Goal: Find specific page/section: Find specific page/section

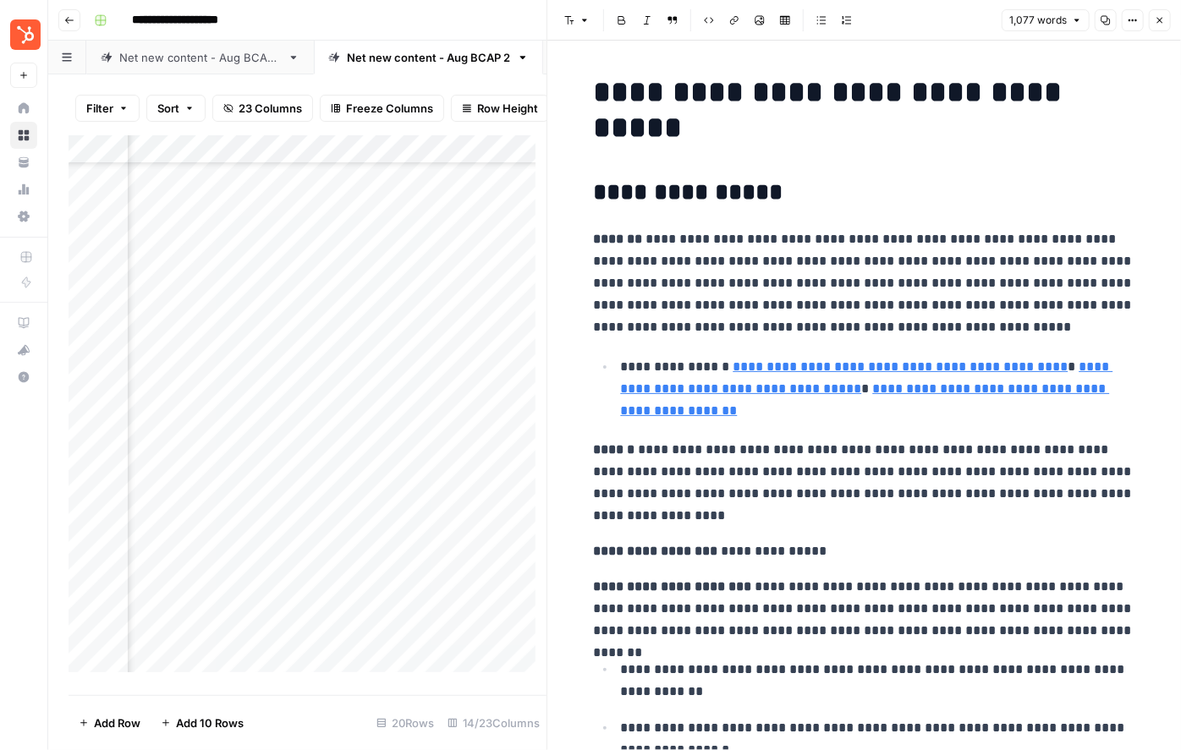
scroll to position [4071, 0]
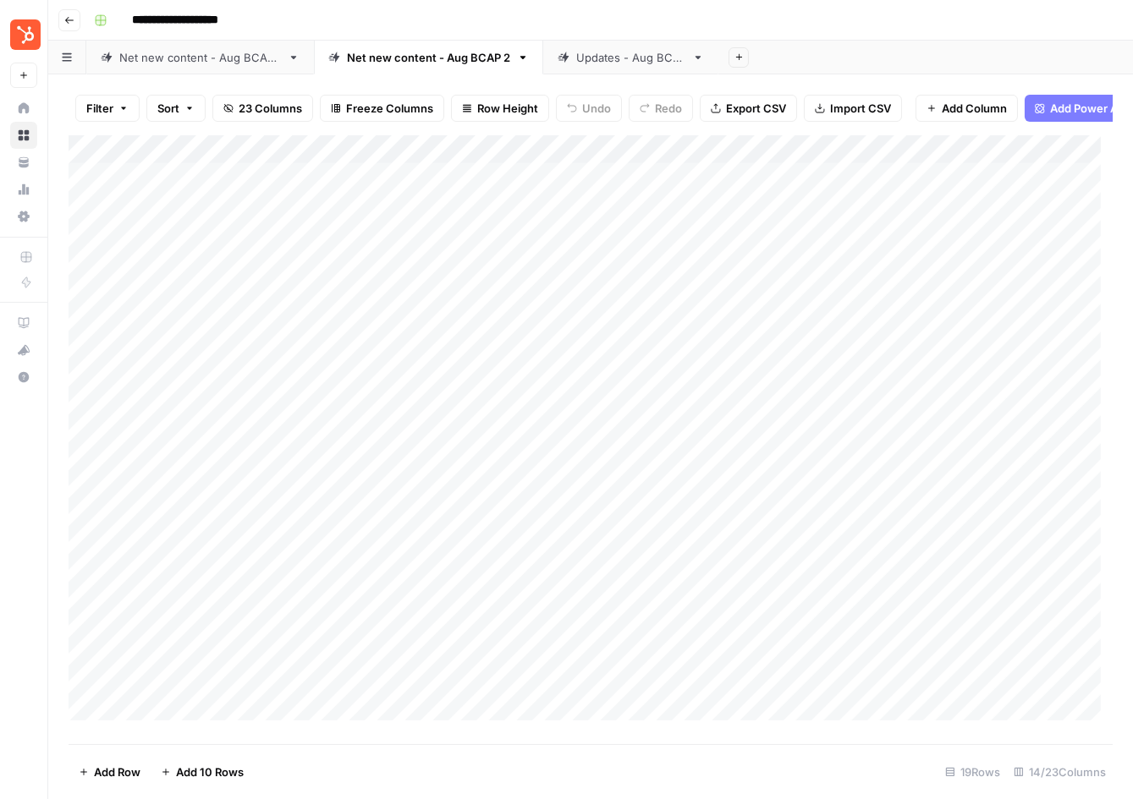
click at [436, 64] on div "Net new content - Aug BCAP 2" at bounding box center [428, 57] width 163 height 17
click at [69, 25] on button "Go back" at bounding box center [69, 20] width 22 height 22
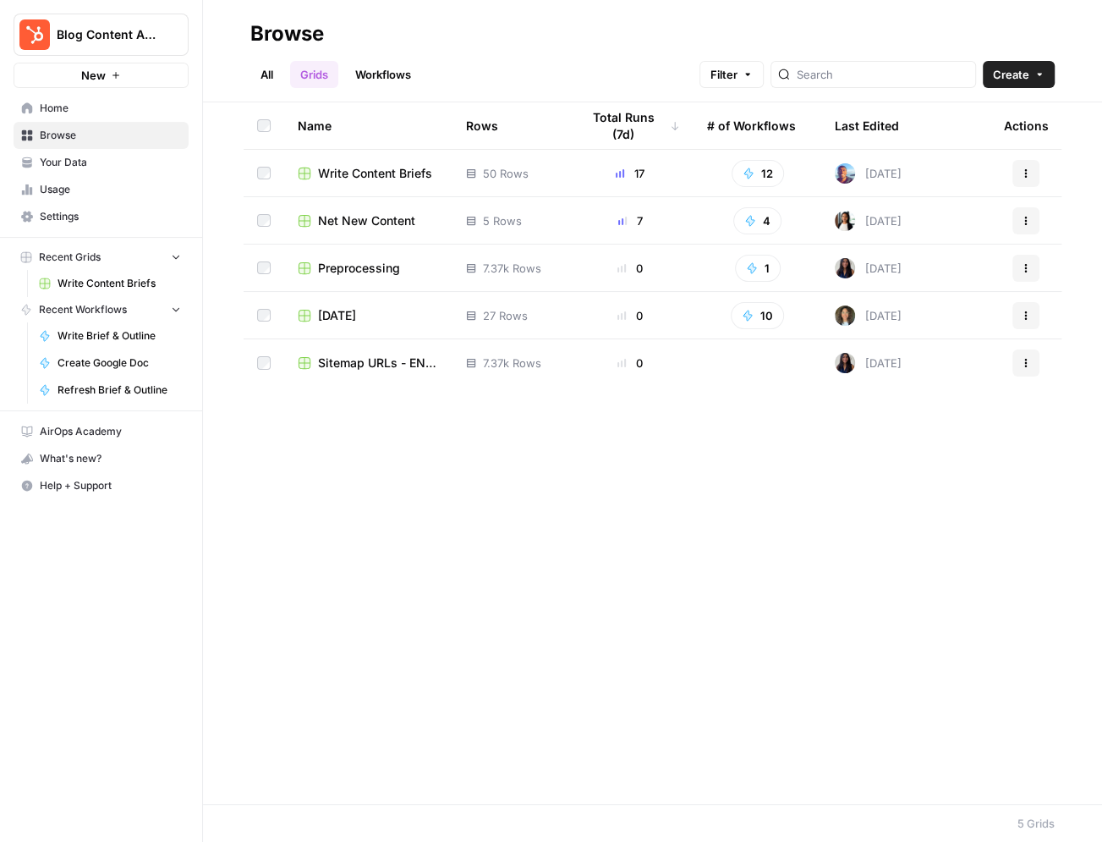
click at [546, 182] on td "50 Rows" at bounding box center [510, 173] width 114 height 47
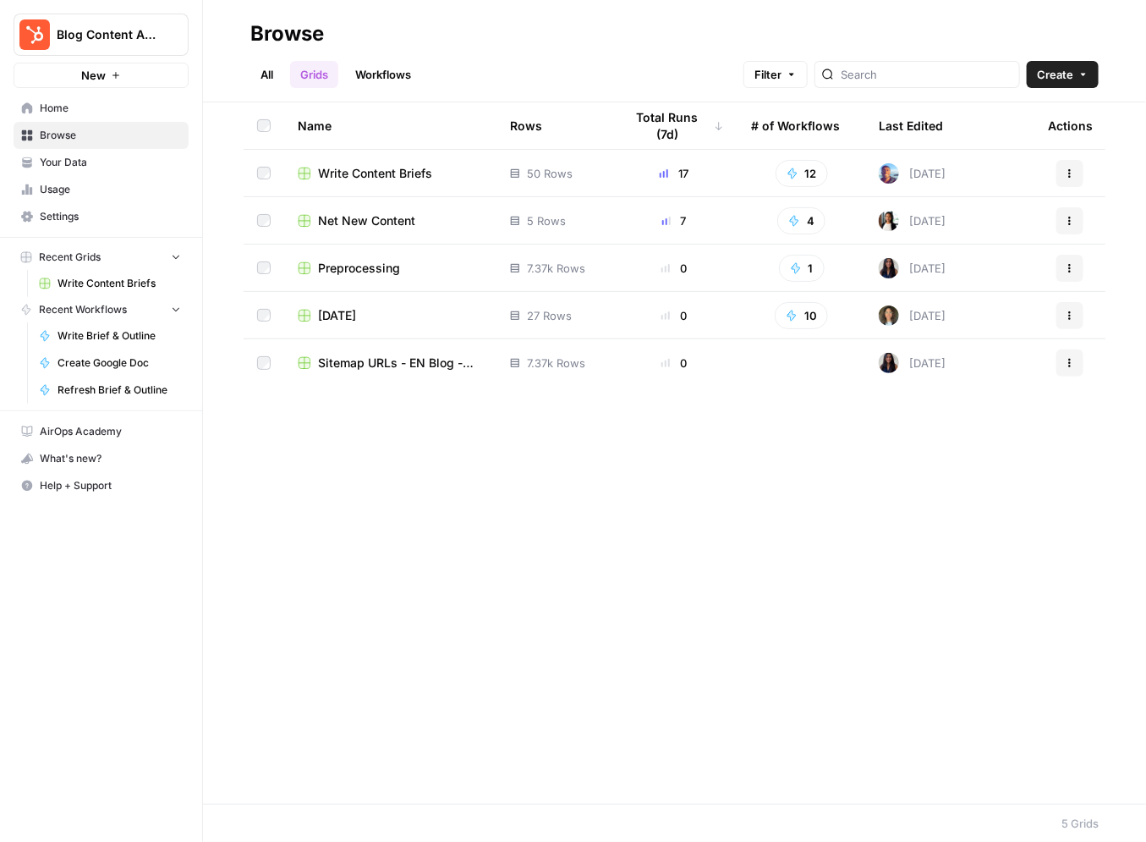
click at [653, 613] on div "Name Rows Total Runs (7d) # of Workflows Last Edited Actions Write Content Brie…" at bounding box center [674, 452] width 943 height 701
click at [478, 270] on div "Preprocessing" at bounding box center [390, 268] width 185 height 17
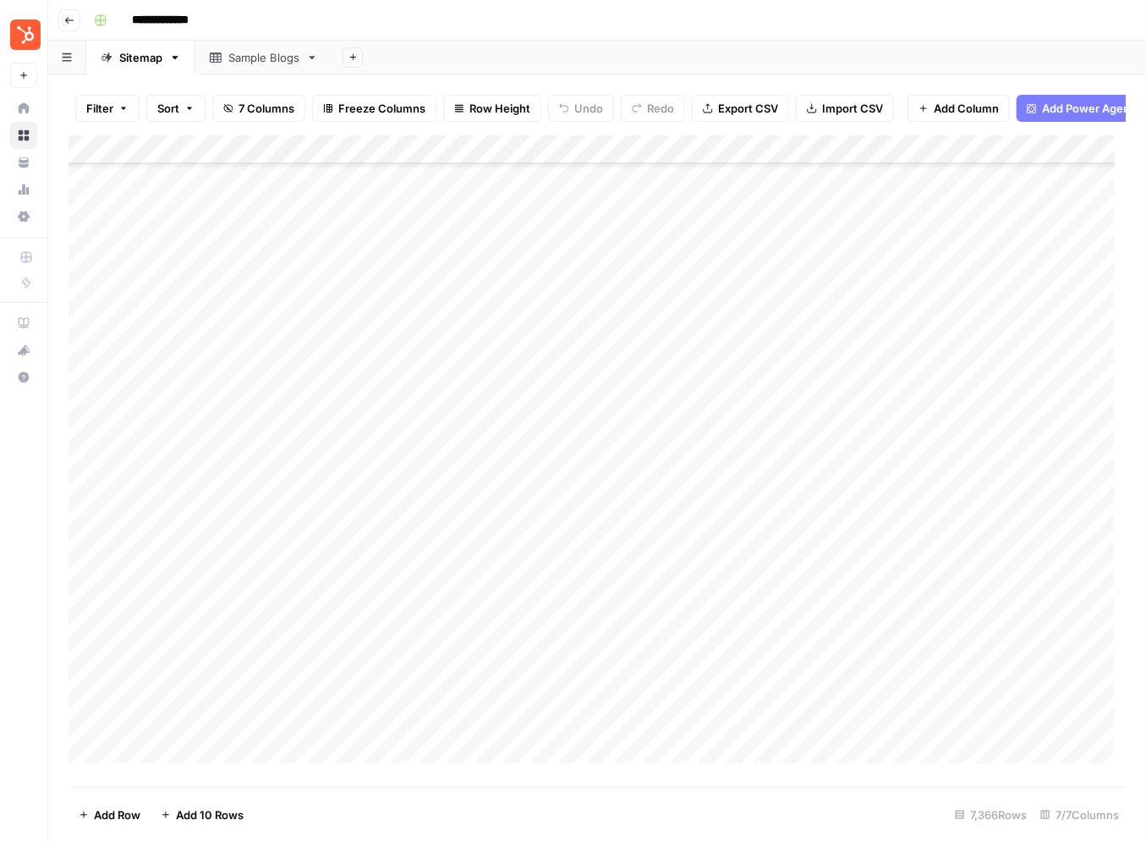
scroll to position [2377, 0]
click at [852, 47] on div "Add Sheet" at bounding box center [739, 58] width 814 height 34
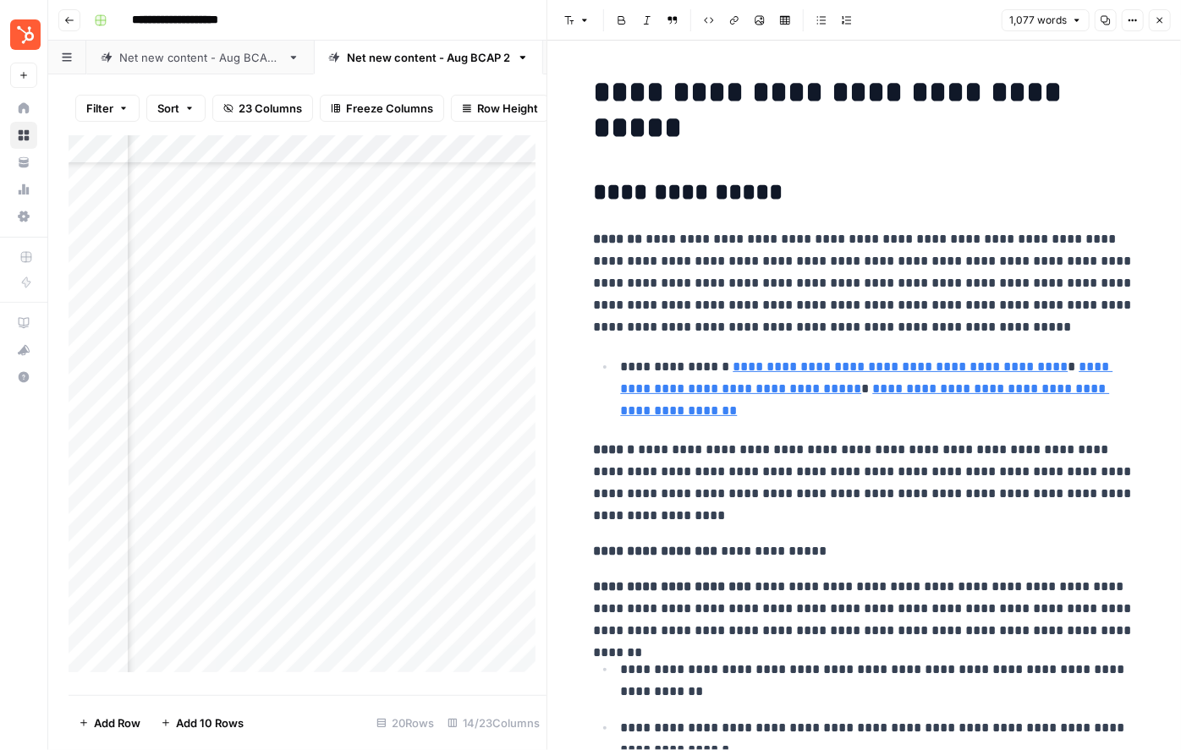
scroll to position [4071, 0]
